Goal: Transaction & Acquisition: Download file/media

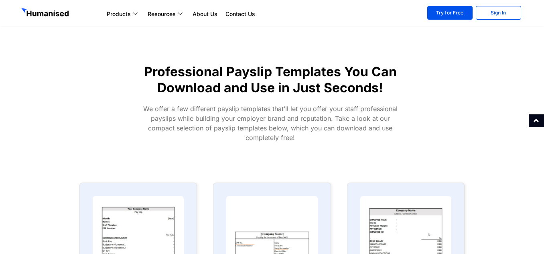
scroll to position [401, 0]
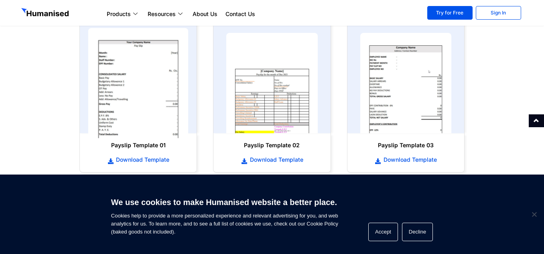
click at [158, 97] on img at bounding box center [138, 83] width 100 height 110
click at [157, 98] on img at bounding box center [138, 83] width 100 height 110
click at [157, 99] on img at bounding box center [138, 83] width 100 height 110
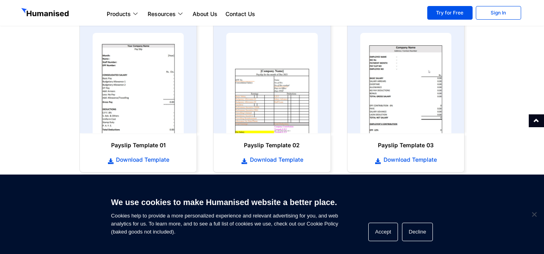
scroll to position [120, 0]
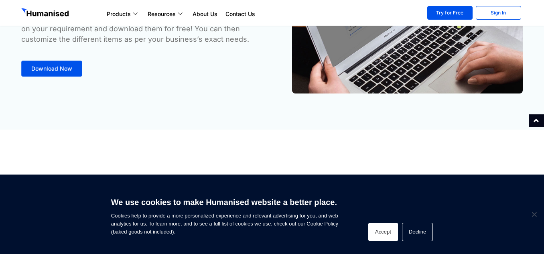
click at [384, 233] on button "Accept" at bounding box center [383, 232] width 30 height 18
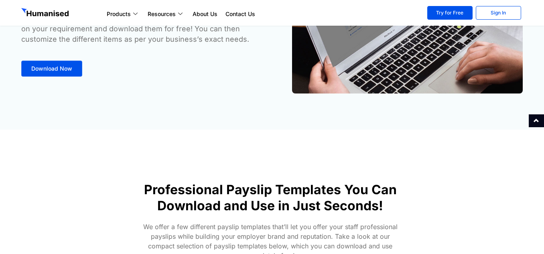
scroll to position [321, 0]
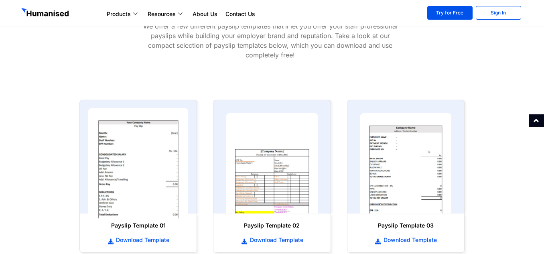
click at [117, 167] on img at bounding box center [138, 163] width 100 height 110
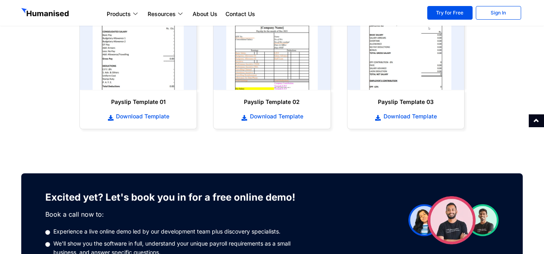
scroll to position [402, 0]
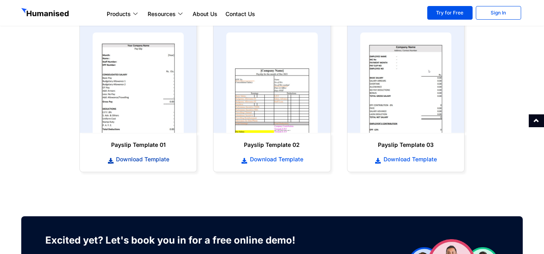
click at [148, 159] on span "Download Template" at bounding box center [141, 159] width 55 height 8
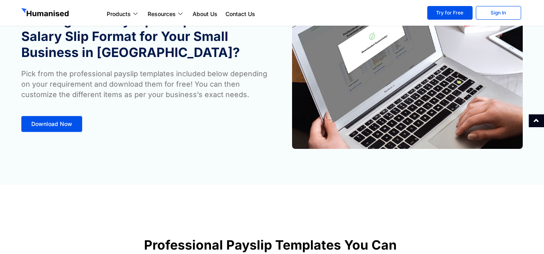
scroll to position [0, 0]
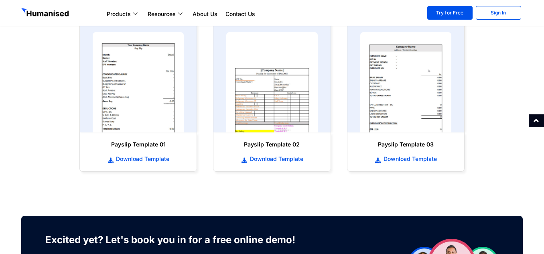
scroll to position [401, 0]
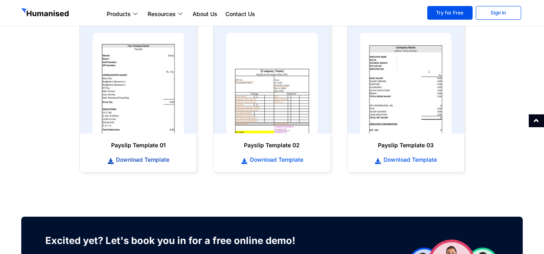
click at [140, 161] on span "Download Template" at bounding box center [141, 160] width 55 height 8
